Goal: Navigation & Orientation: Find specific page/section

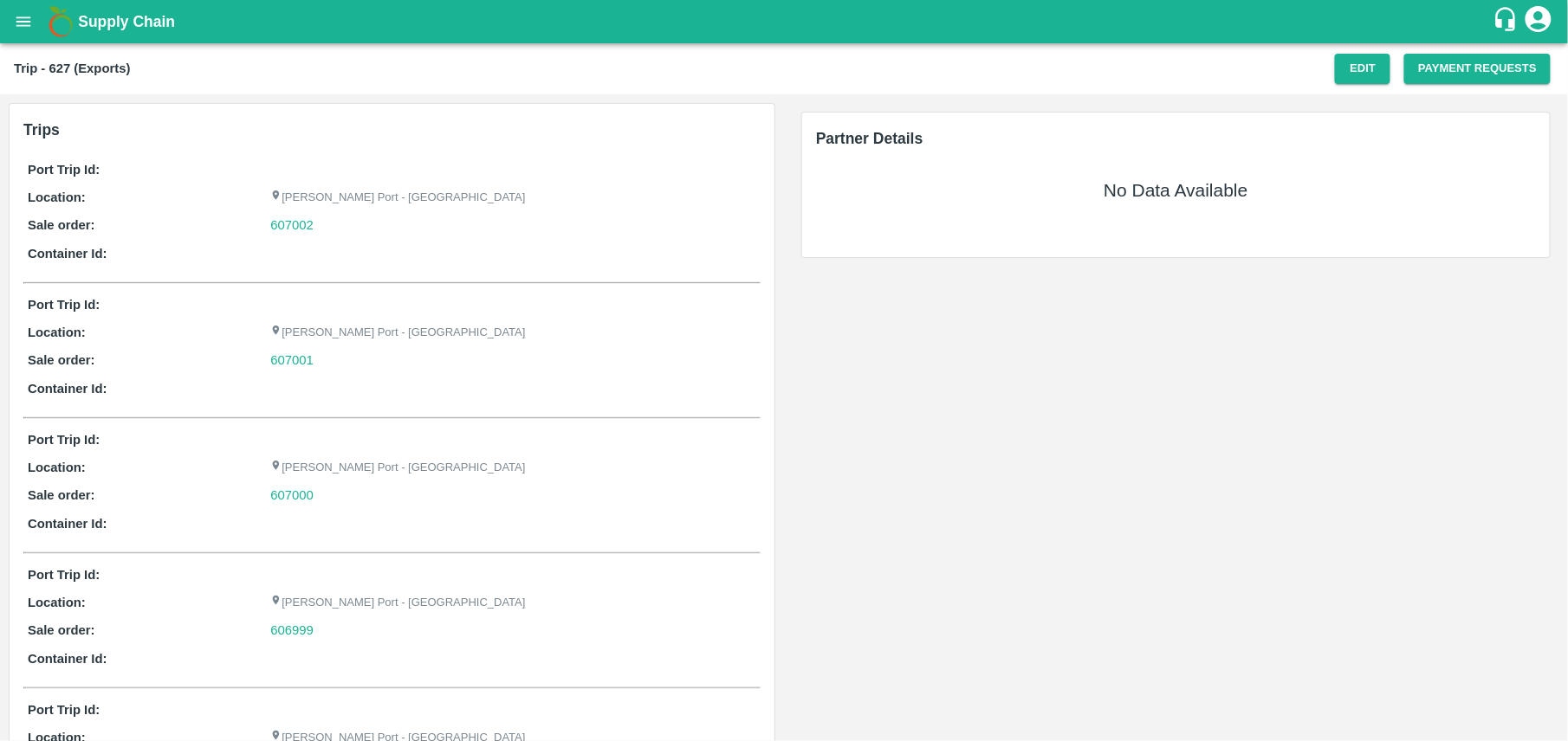
click at [607, 366] on div "607001" at bounding box center [514, 360] width 486 height 19
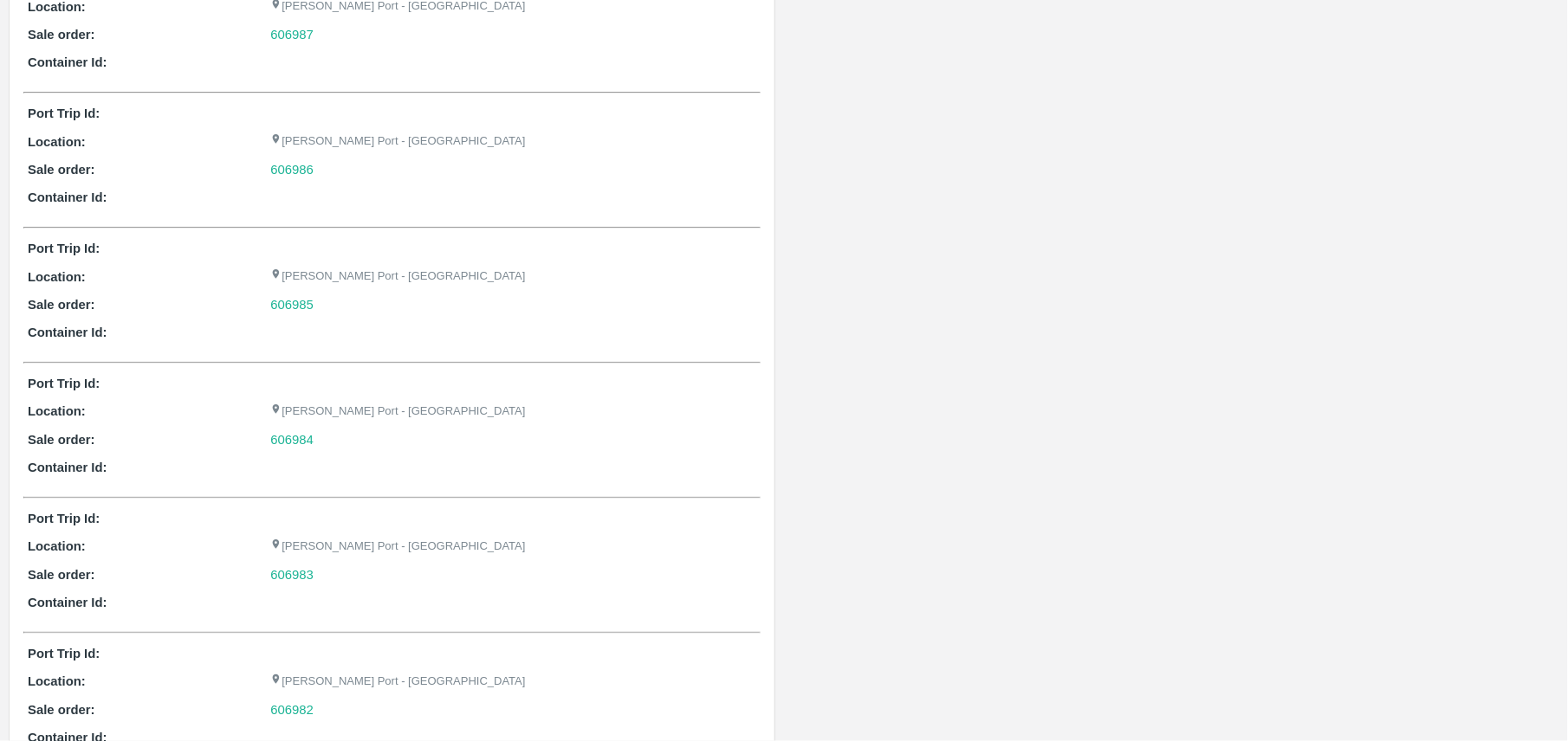
scroll to position [2262, 0]
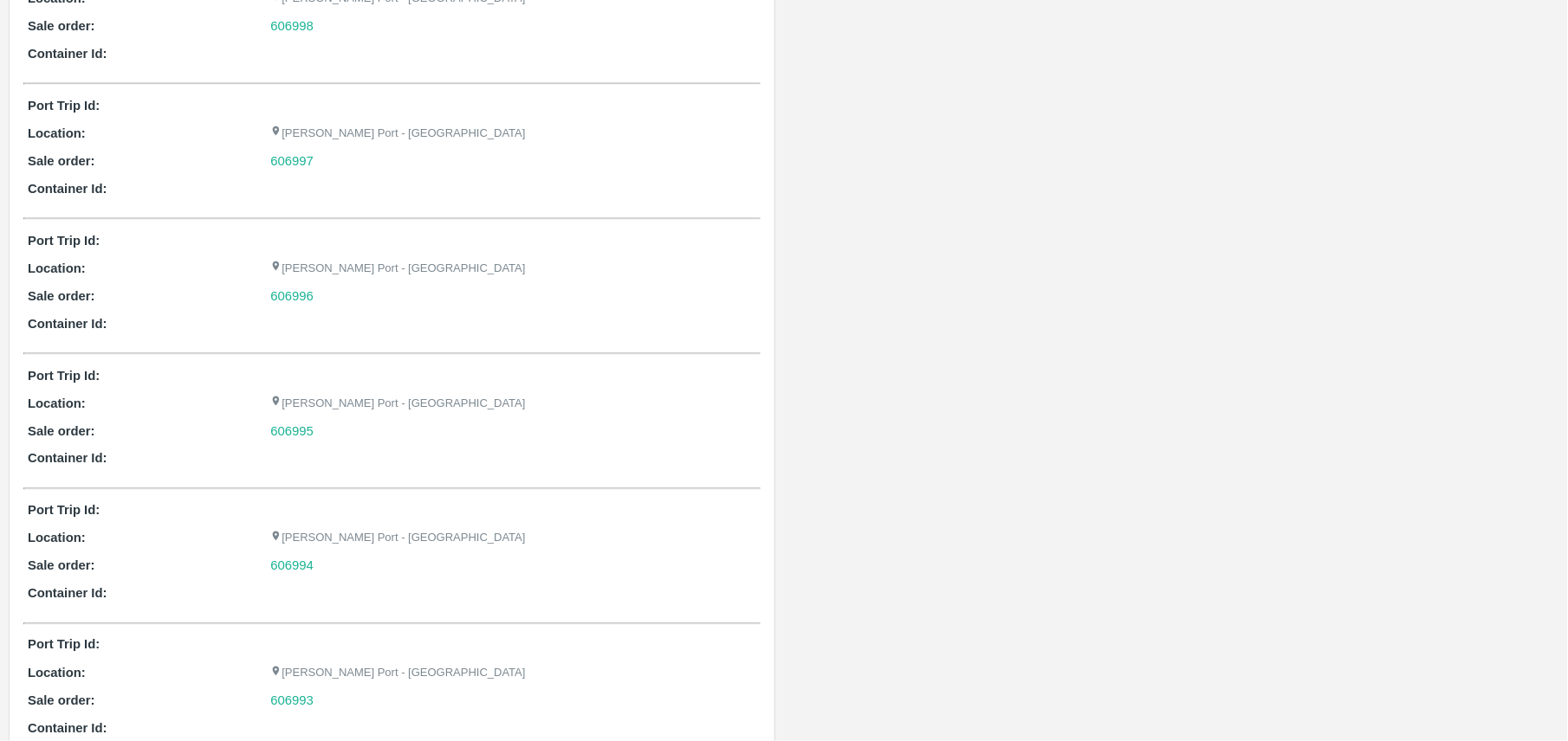
scroll to position [738, 0]
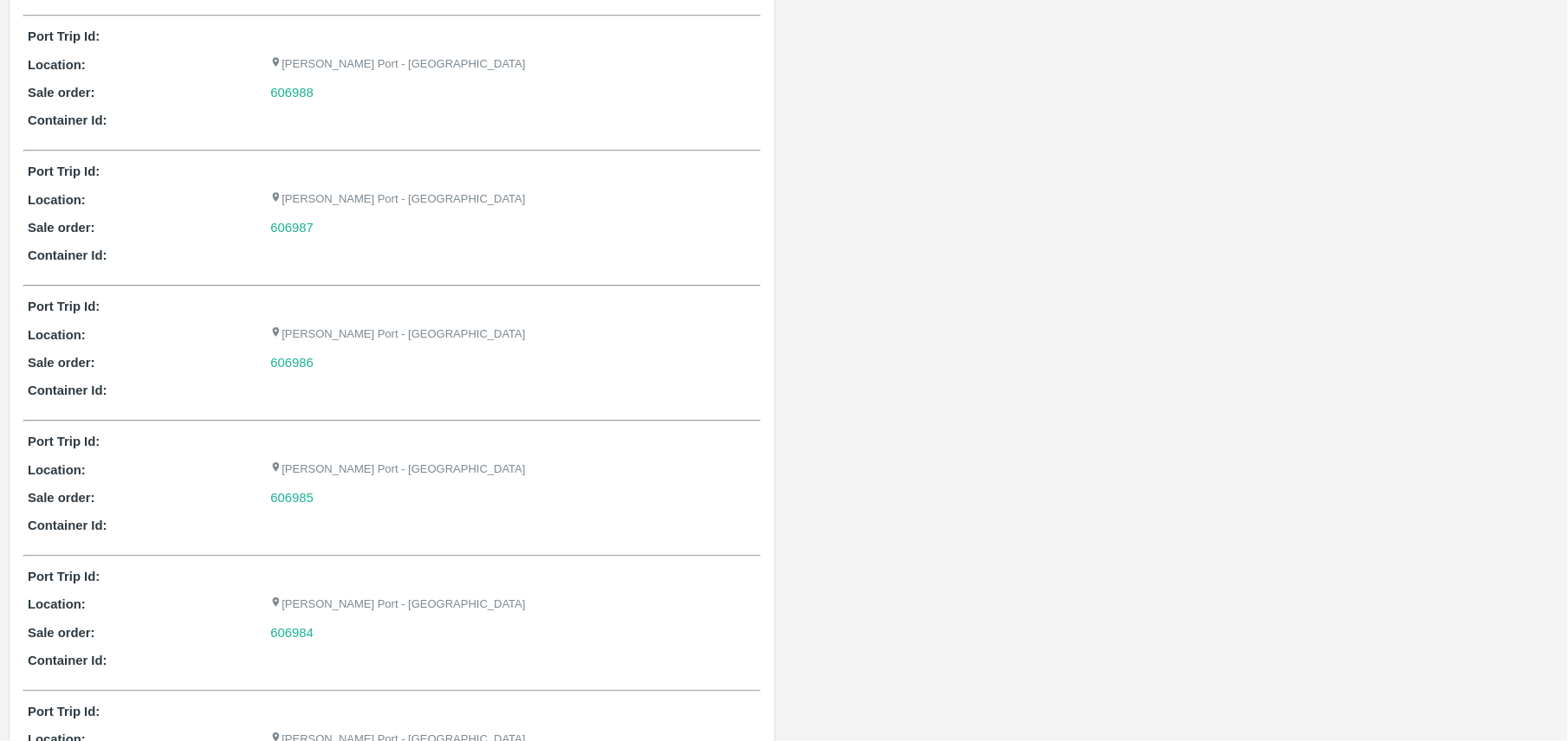
scroll to position [1973, 0]
